Goal: Task Accomplishment & Management: Complete application form

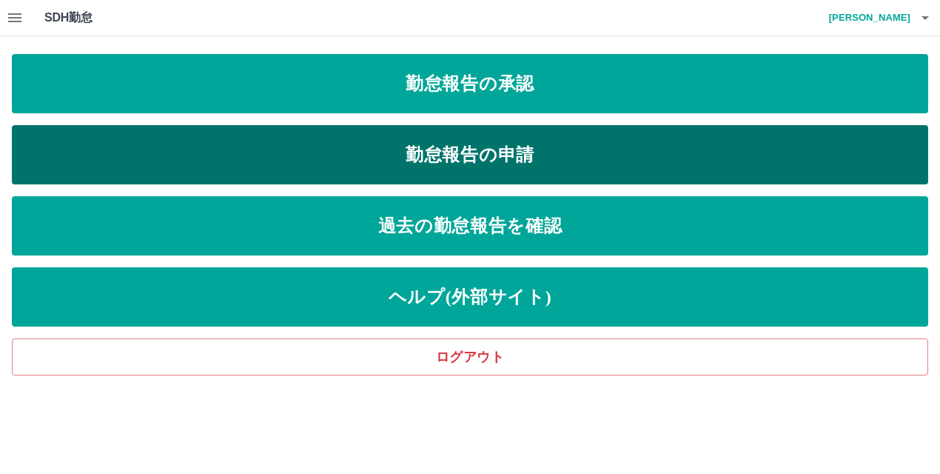
click at [534, 153] on link "勤怠報告の申請" at bounding box center [470, 154] width 917 height 59
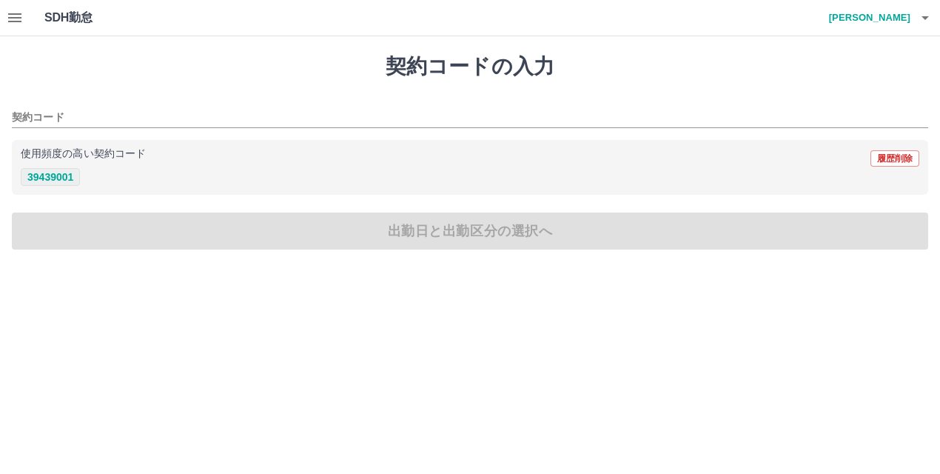
click at [38, 176] on button "39439001" at bounding box center [50, 177] width 59 height 18
type input "********"
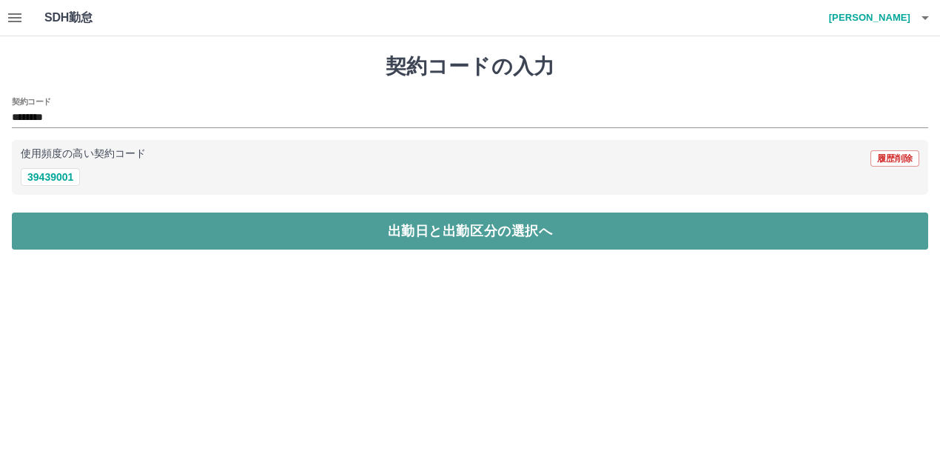
click at [102, 241] on button "出勤日と出勤区分の選択へ" at bounding box center [470, 231] width 917 height 37
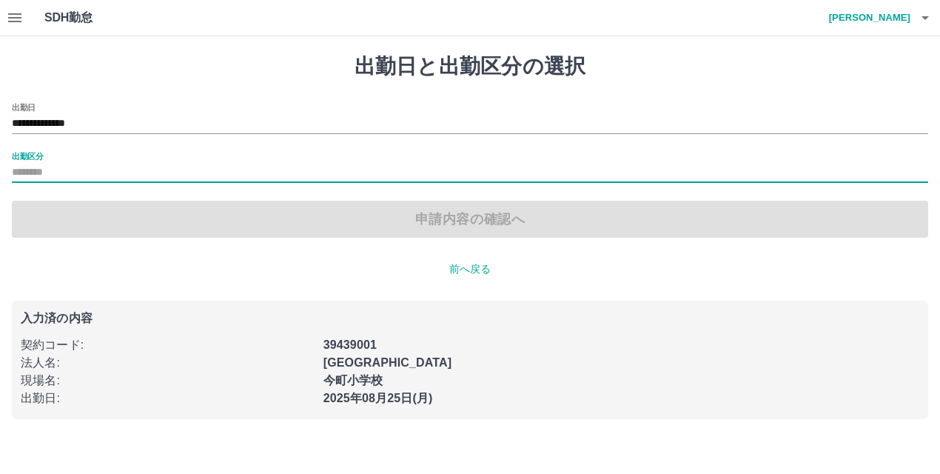
click at [67, 173] on input "出勤区分" at bounding box center [470, 173] width 917 height 19
click at [68, 175] on input "出勤区分" at bounding box center [470, 173] width 917 height 19
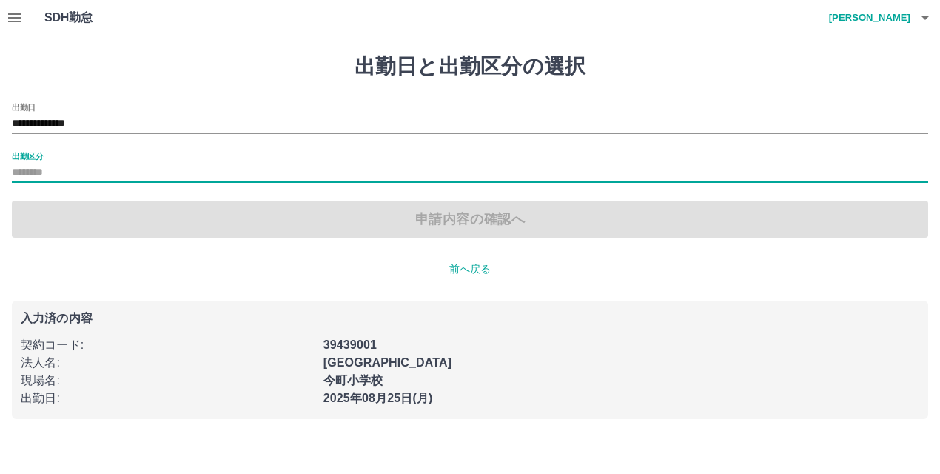
click at [68, 175] on input "出勤区分" at bounding box center [470, 173] width 917 height 19
click at [158, 108] on div "**********" at bounding box center [470, 118] width 917 height 31
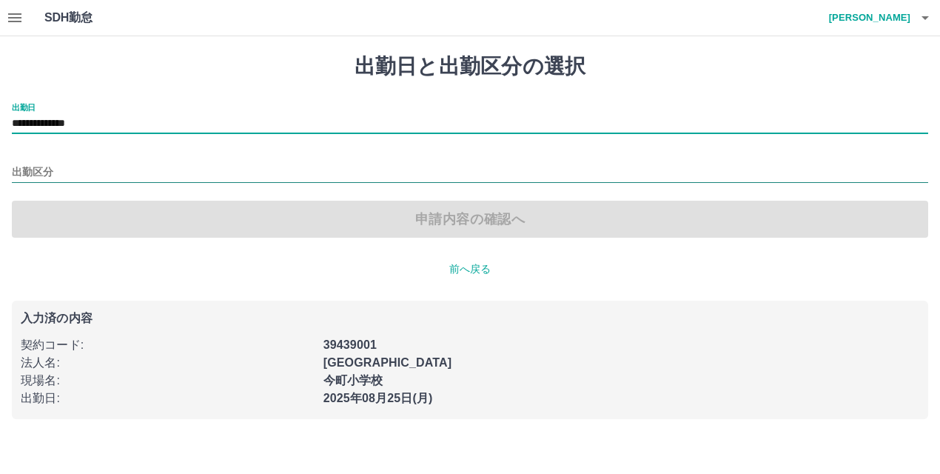
click at [168, 171] on input "出勤区分" at bounding box center [470, 173] width 917 height 19
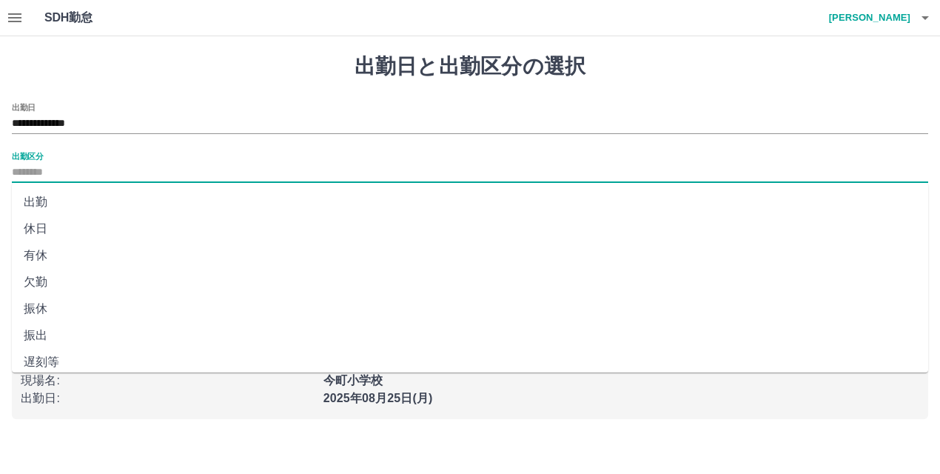
click at [145, 211] on li "出勤" at bounding box center [470, 202] width 917 height 27
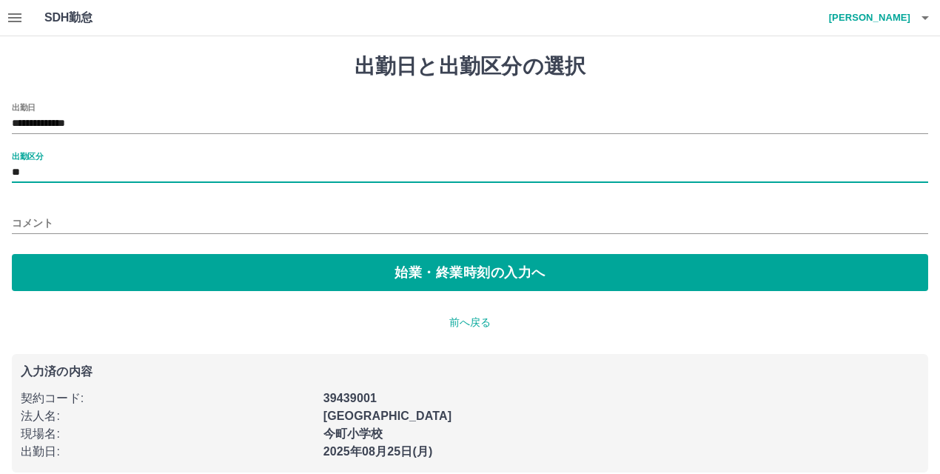
type input "**"
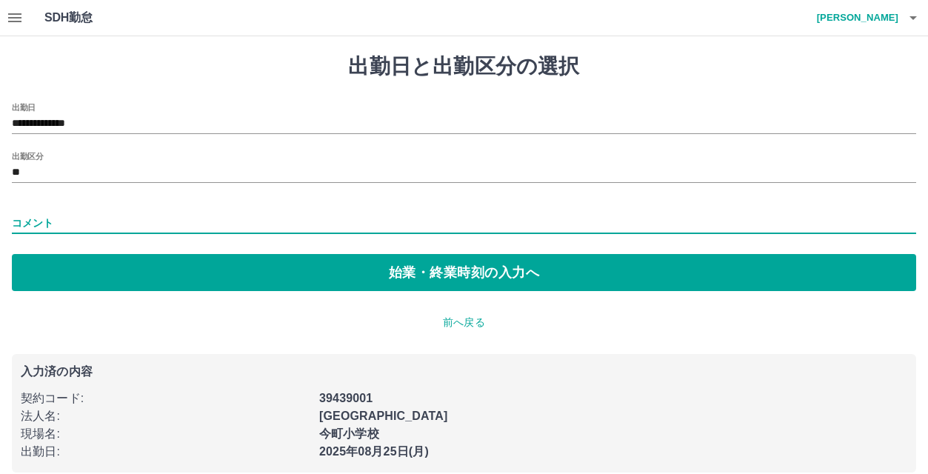
click at [139, 224] on input "コメント" at bounding box center [464, 223] width 904 height 21
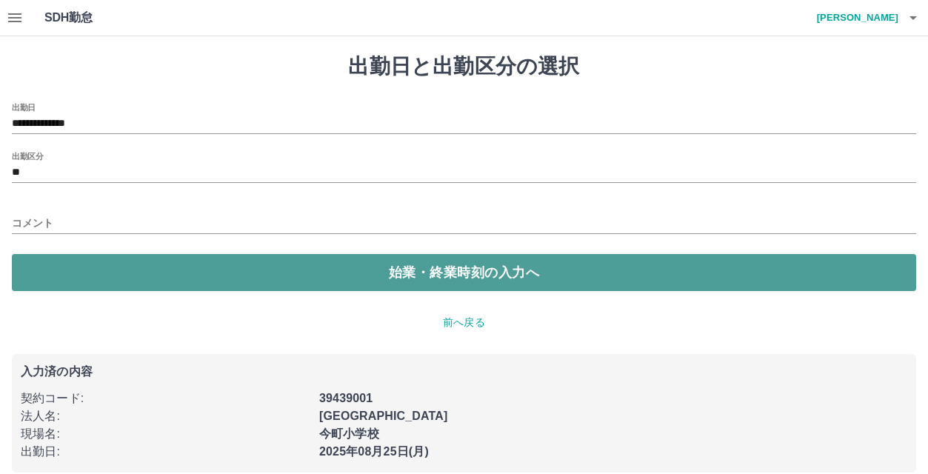
click at [241, 279] on button "始業・終業時刻の入力へ" at bounding box center [464, 272] width 904 height 37
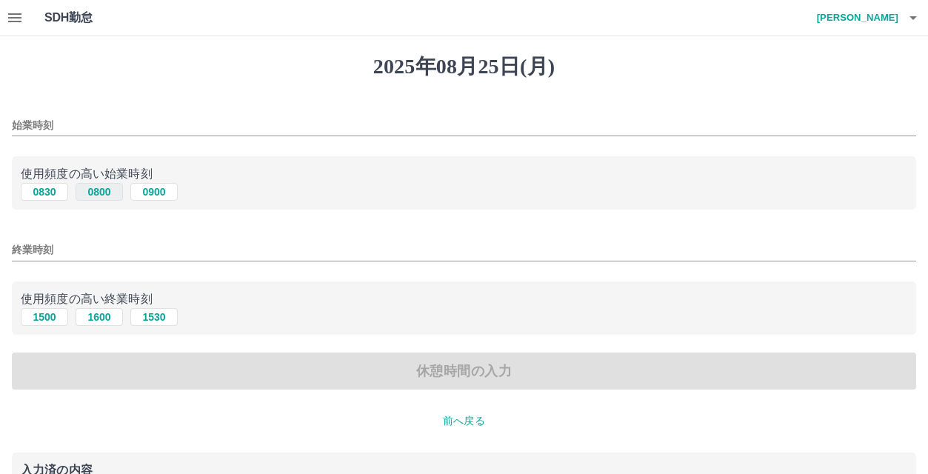
drag, startPoint x: 58, startPoint y: 191, endPoint x: 113, endPoint y: 193, distance: 54.1
click at [113, 193] on div "0830 0800 0900" at bounding box center [464, 192] width 886 height 19
click at [114, 193] on button "0800" at bounding box center [99, 192] width 47 height 18
type input "****"
click at [167, 247] on input "終業時刻" at bounding box center [464, 249] width 904 height 21
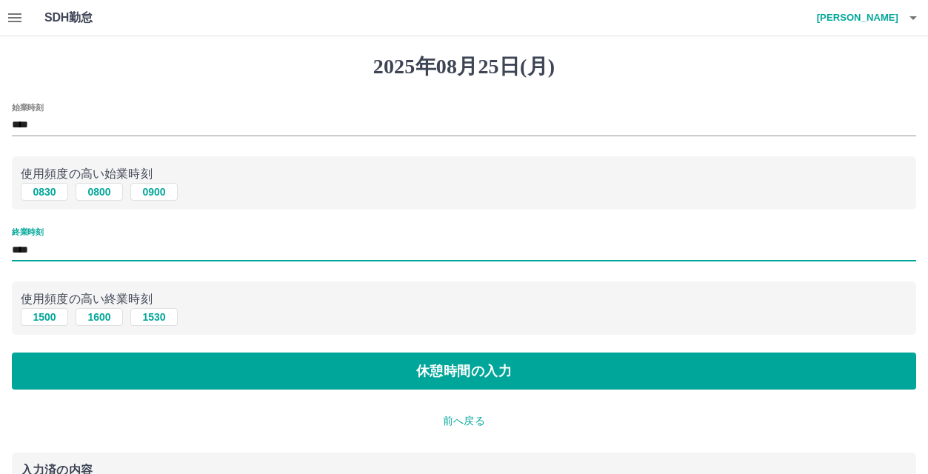
type input "****"
click at [225, 391] on div "2025年08月25日(月) 始業時刻 **** 使用頻度の高い始業時刻 0830 0800 0900 終業時刻 **** 使用頻度の高い終業時刻 1500 …" at bounding box center [464, 321] width 928 height 570
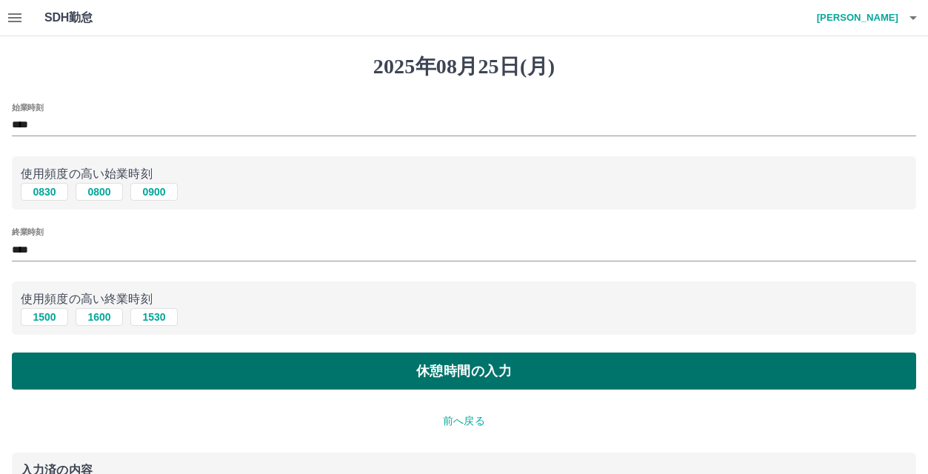
click at [225, 384] on button "休憩時間の入力" at bounding box center [464, 370] width 904 height 37
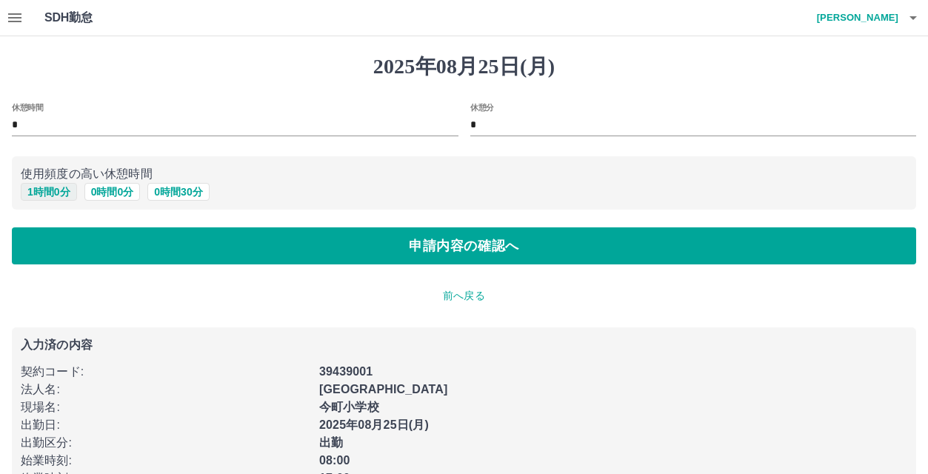
click at [50, 198] on button "1 時間 0 分" at bounding box center [49, 192] width 56 height 18
type input "*"
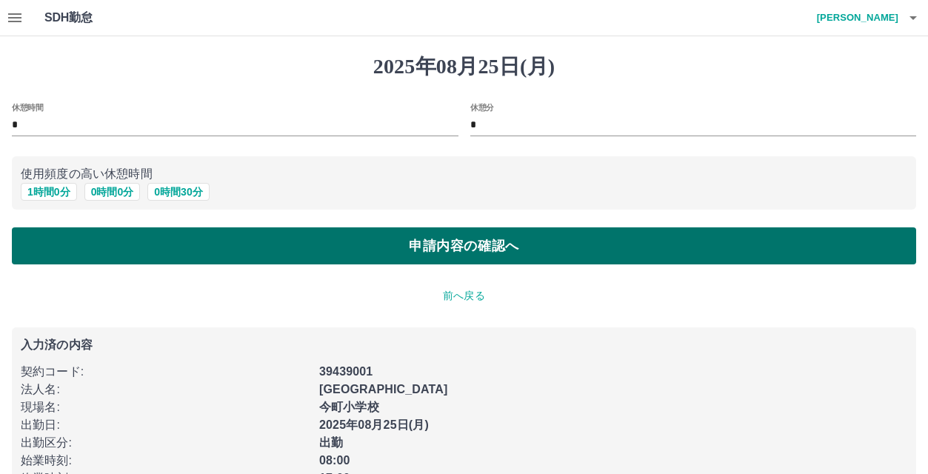
click at [98, 252] on button "申請内容の確認へ" at bounding box center [464, 245] width 904 height 37
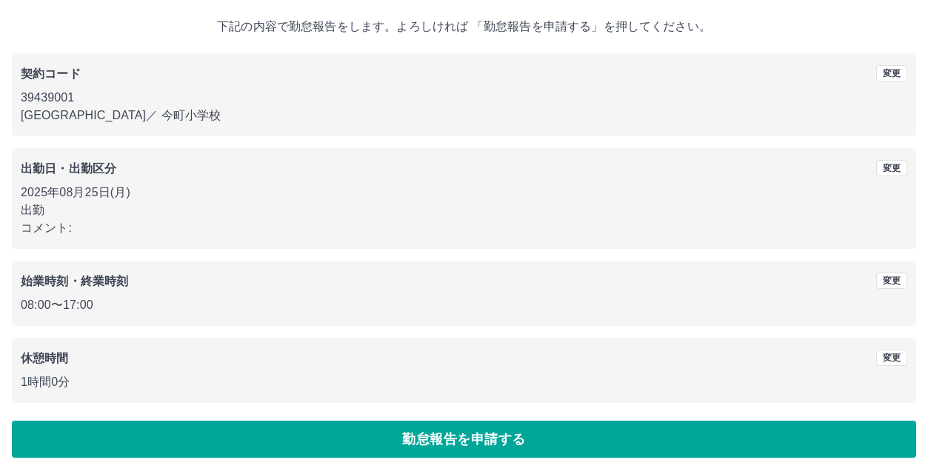
scroll to position [81, 0]
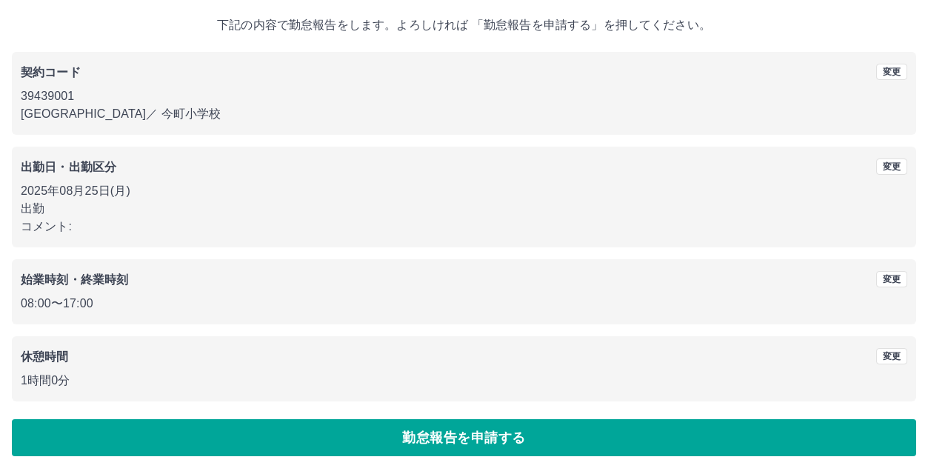
drag, startPoint x: 394, startPoint y: 416, endPoint x: 404, endPoint y: 433, distance: 19.6
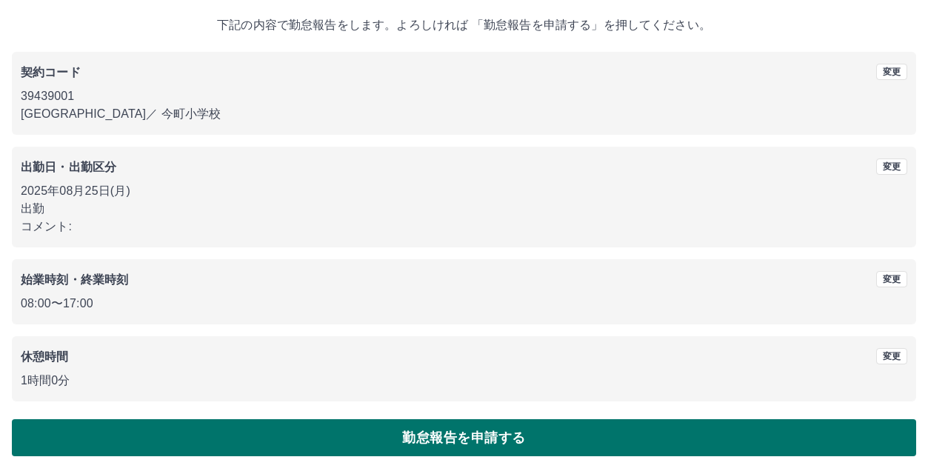
click at [394, 417] on div "2025年08月25日(月) 下記の内容で勤怠報告をします。よろしければ 「勤怠報告を申請する」を押してください。 契約コード 変更 39439001 北九州…" at bounding box center [464, 215] width 928 height 518
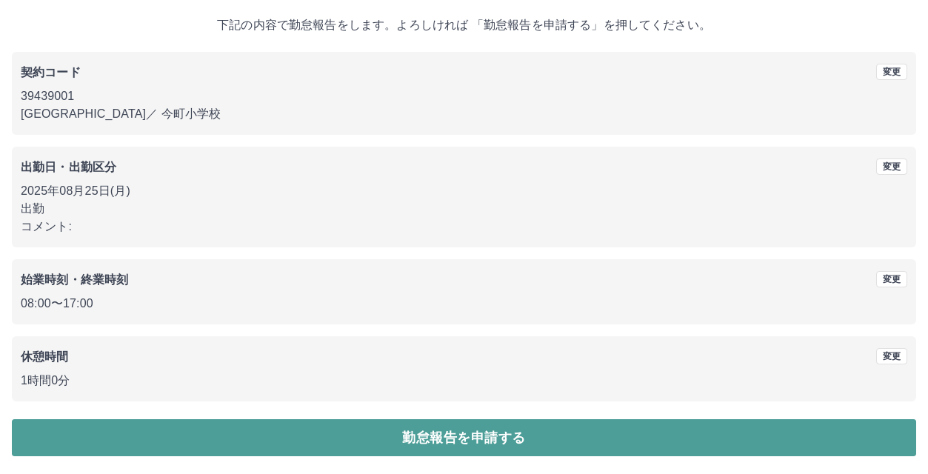
click at [404, 433] on button "勤怠報告を申請する" at bounding box center [464, 437] width 904 height 37
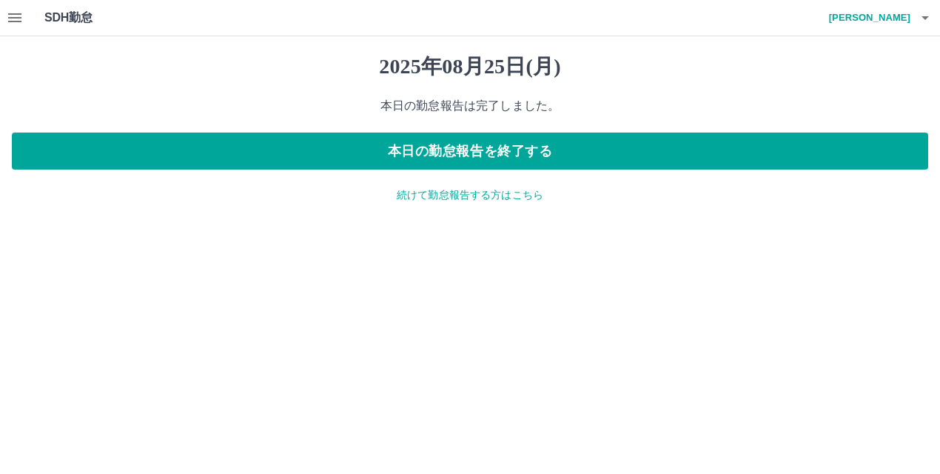
click at [462, 192] on p "続けて勤怠報告する方はこちら" at bounding box center [470, 195] width 917 height 16
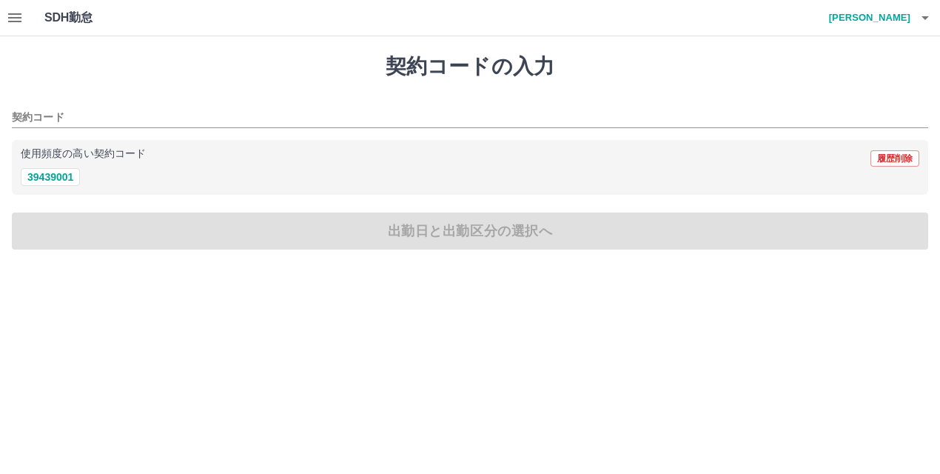
click at [926, 21] on icon "button" at bounding box center [926, 18] width 18 height 18
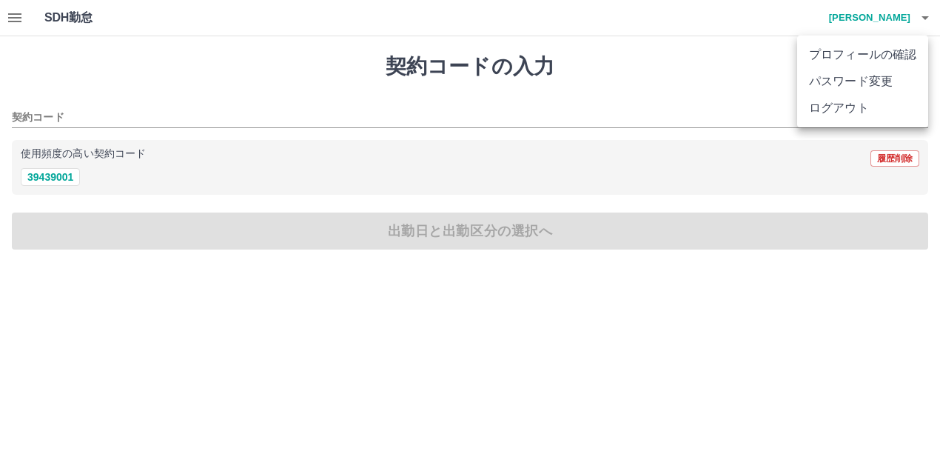
click at [835, 110] on li "ログアウト" at bounding box center [862, 108] width 131 height 27
